Goal: Information Seeking & Learning: Learn about a topic

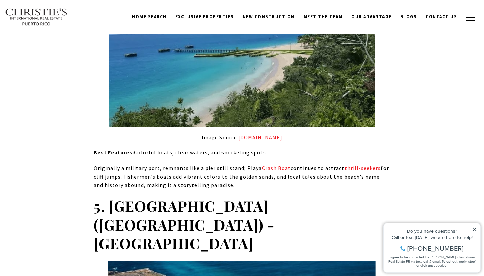
scroll to position [1772, 0]
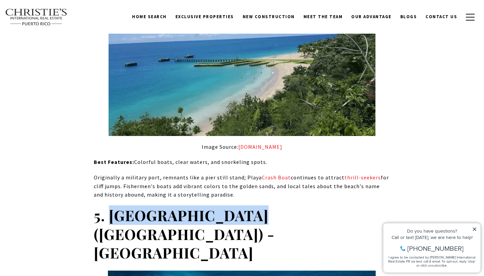
drag, startPoint x: 109, startPoint y: 100, endPoint x: 226, endPoint y: 105, distance: 117.4
click at [226, 205] on strong "5. [GEOGRAPHIC_DATA] ([GEOGRAPHIC_DATA]) - [GEOGRAPHIC_DATA]" at bounding box center [184, 233] width 181 height 57
copy strong "[GEOGRAPHIC_DATA]"
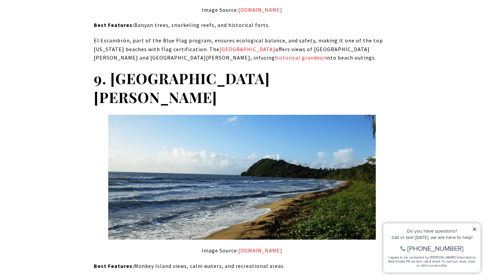
scroll to position [3185, 0]
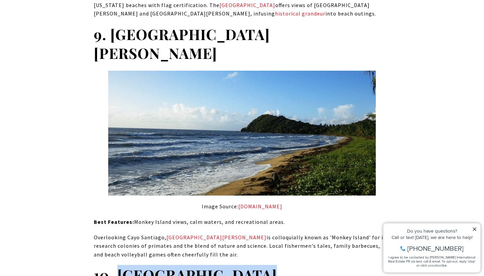
drag, startPoint x: 121, startPoint y: 59, endPoint x: 243, endPoint y: 62, distance: 121.4
copy strong "[GEOGRAPHIC_DATA][PERSON_NAME][PERSON_NAME]"
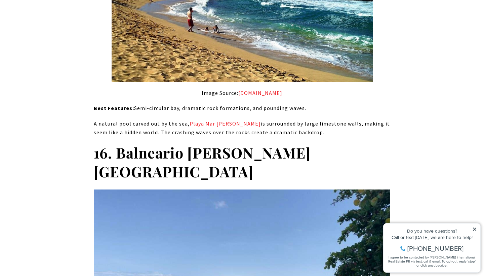
scroll to position [4942, 0]
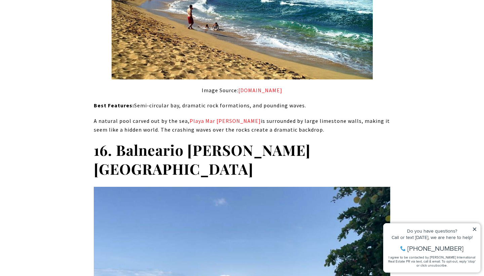
drag, startPoint x: 113, startPoint y: 44, endPoint x: 292, endPoint y: 45, distance: 178.5
copy strong "[GEOGRAPHIC_DATA] - [GEOGRAPHIC_DATA]"
